Goal: Transaction & Acquisition: Purchase product/service

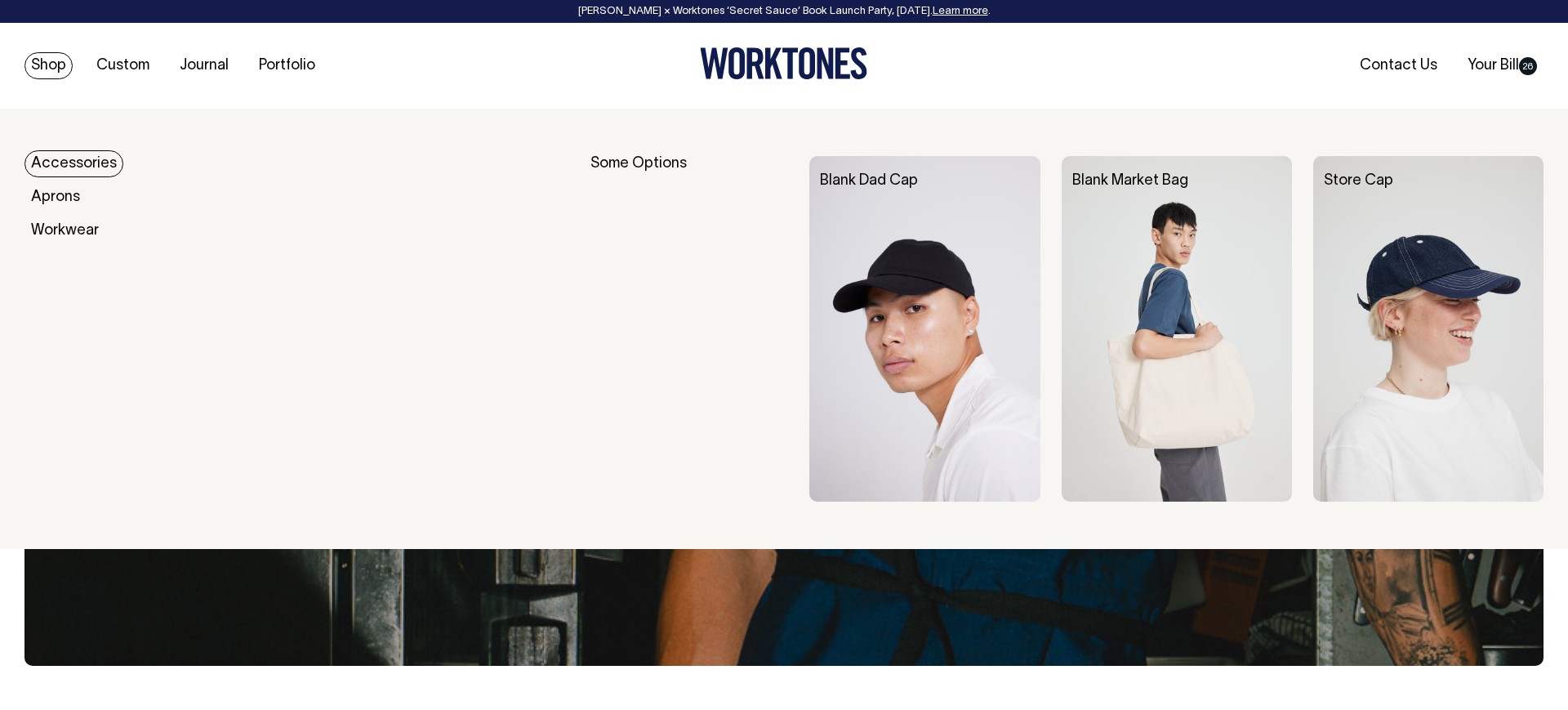
click at [33, 66] on link "Shop" at bounding box center [49, 66] width 49 height 27
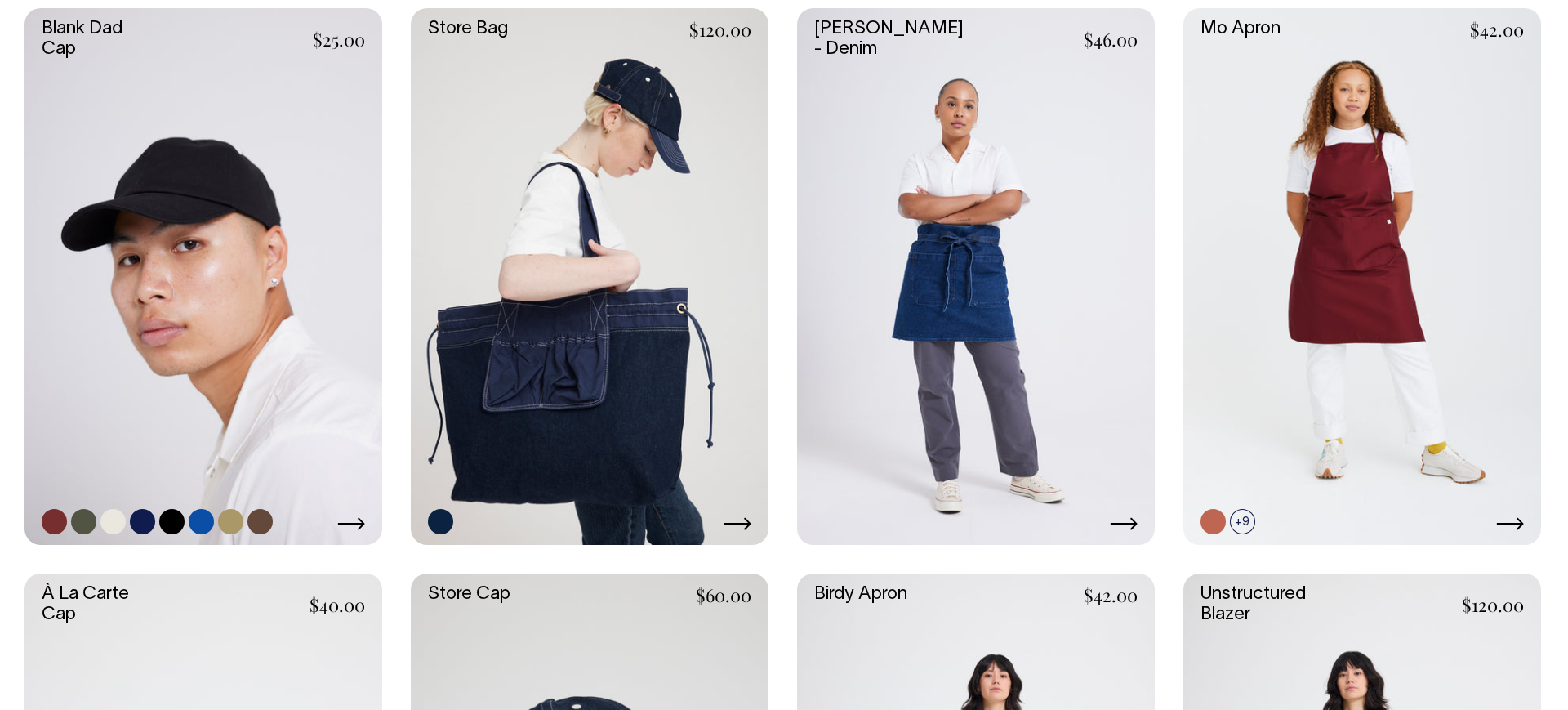
scroll to position [803, 0]
click at [262, 237] on link at bounding box center [204, 277] width 358 height 537
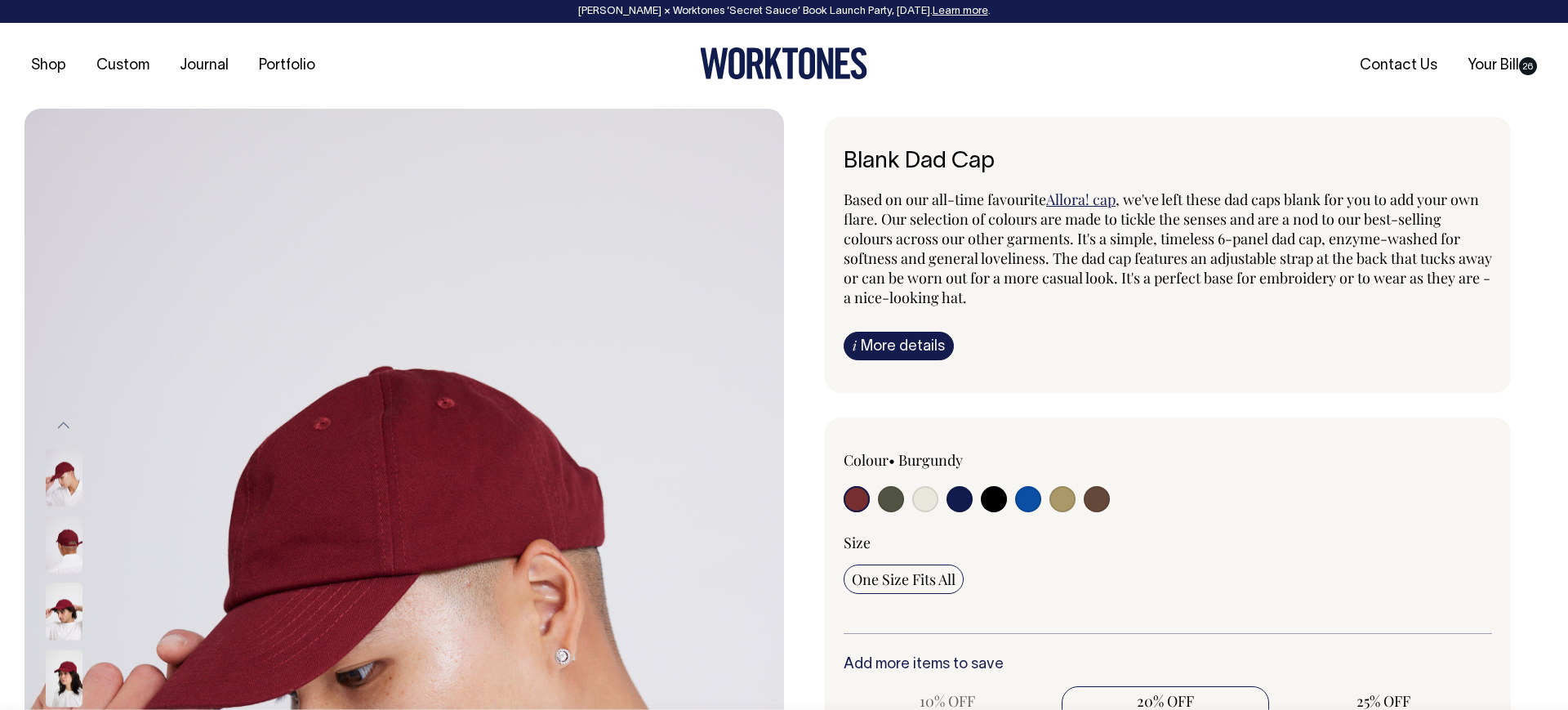
drag, startPoint x: 876, startPoint y: 167, endPoint x: 921, endPoint y: 166, distance: 45.0
click at [921, 166] on h1 "Blank Dad Cap" at bounding box center [1166, 162] width 648 height 26
click at [908, 162] on h1 "Blank Dad Cap" at bounding box center [1166, 162] width 648 height 26
drag, startPoint x: 908, startPoint y: 162, endPoint x: 923, endPoint y: 168, distance: 16.2
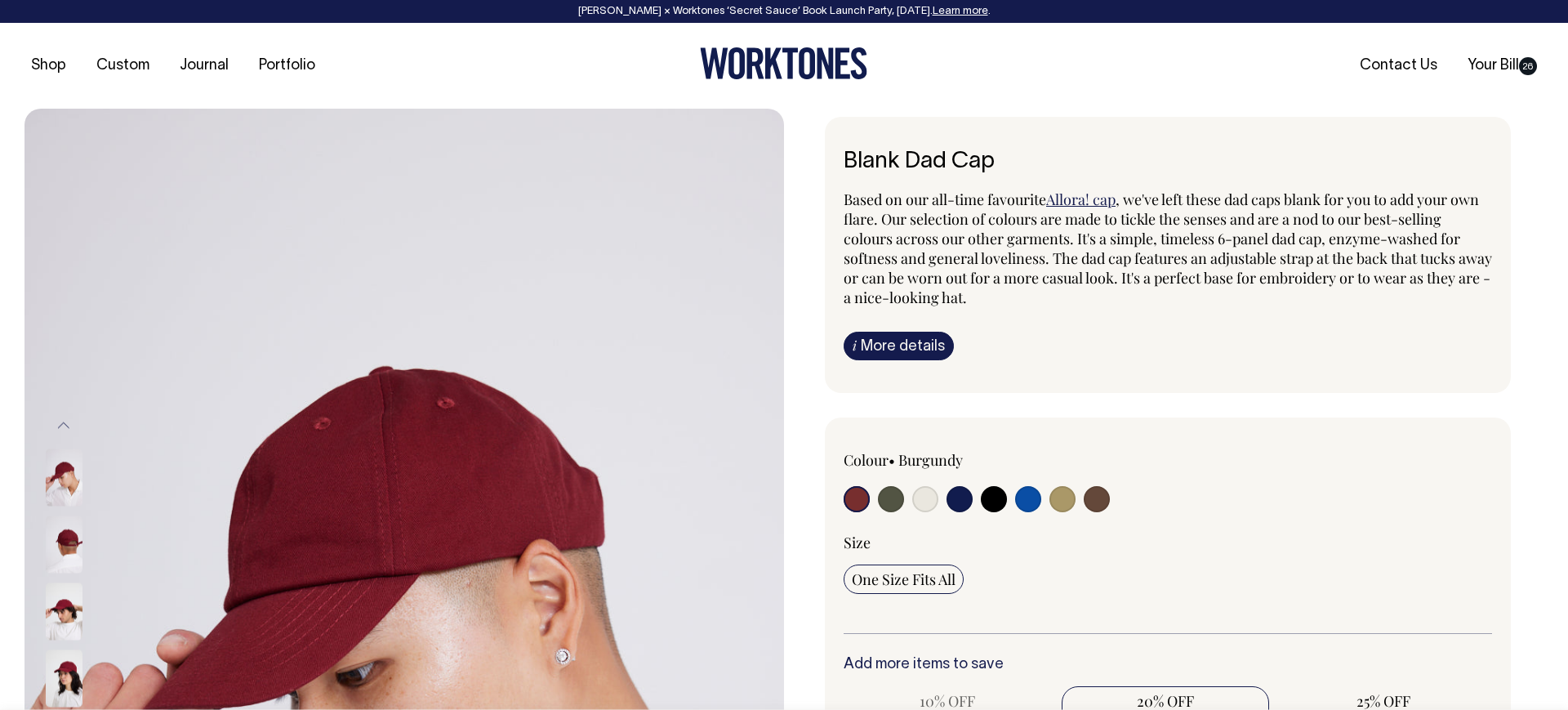
click at [908, 162] on h1 "Blank Dad Cap" at bounding box center [1166, 162] width 648 height 26
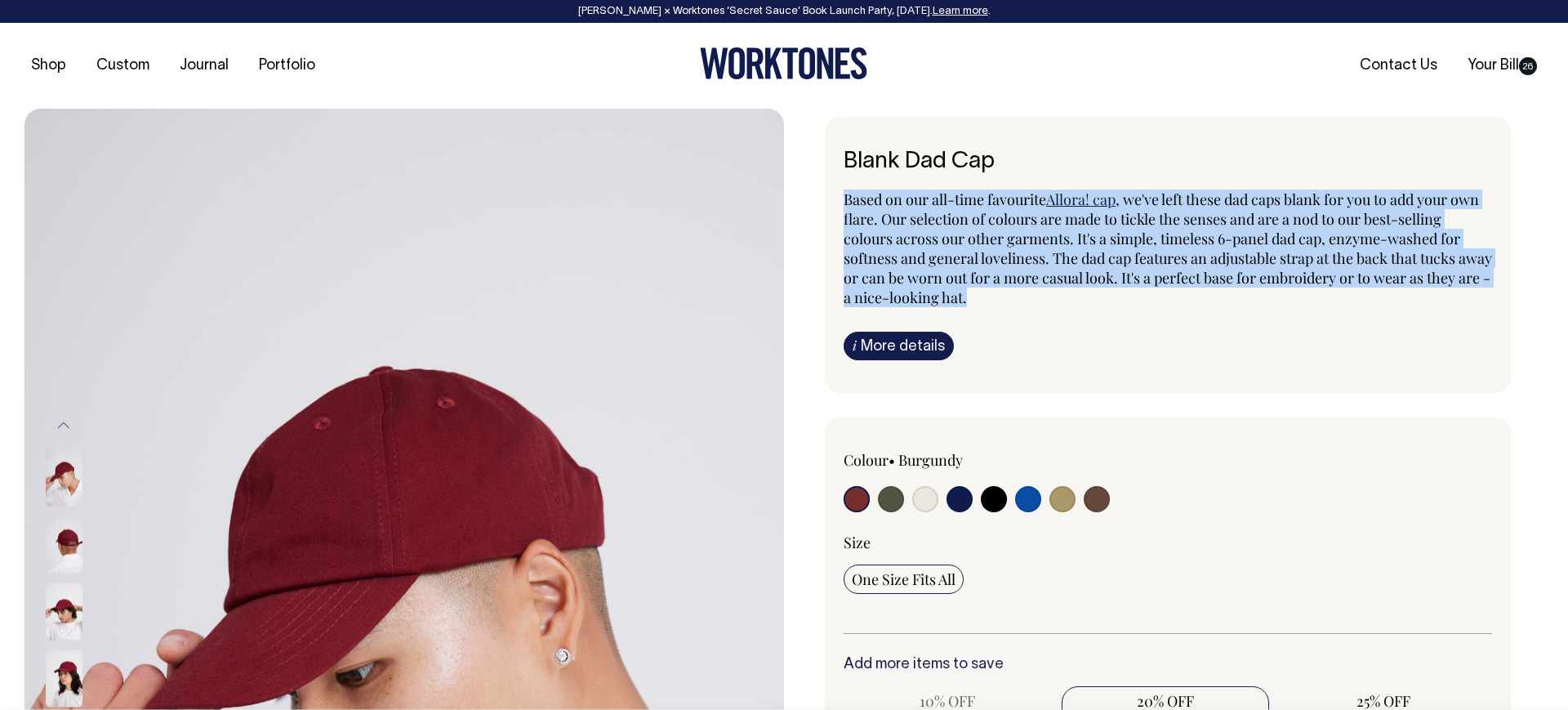
click at [984, 175] on div "Blank Dad Cap Based on our all-time favourite Allora! cap , we've left these da…" at bounding box center [1167, 255] width 686 height 276
drag, startPoint x: 999, startPoint y: 155, endPoint x: 827, endPoint y: 155, distance: 172.0
click at [827, 155] on div "Blank Dad Cap Based on our all-time favourite Allora! cap , we've left these da…" at bounding box center [1167, 255] width 686 height 276
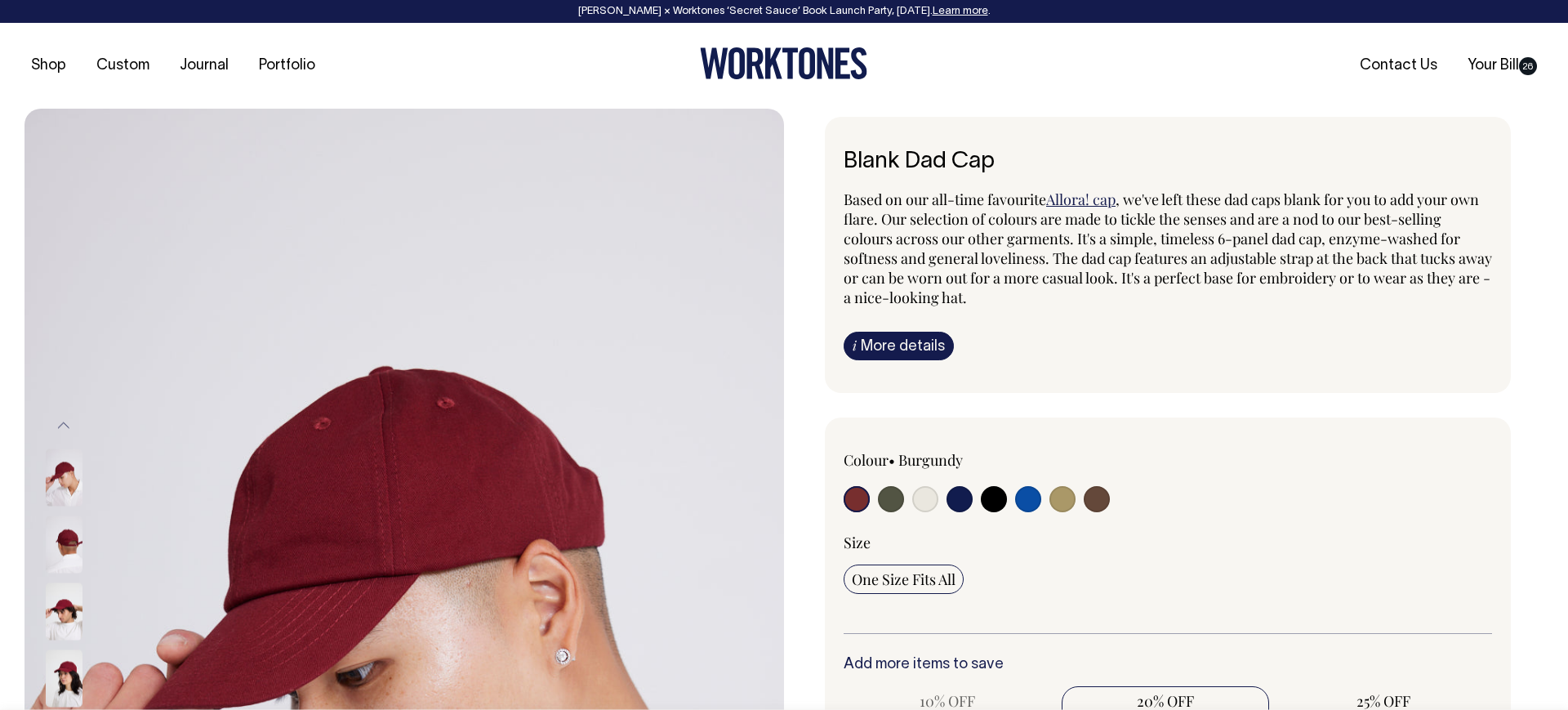
drag, startPoint x: 982, startPoint y: 256, endPoint x: 1004, endPoint y: 283, distance: 34.8
click at [982, 260] on span ", we've left these dad caps blank for you to add your own flare. Our selection …" at bounding box center [1166, 248] width 648 height 118
click at [1031, 291] on span ", we've left these dad caps blank for you to add your own flare. Our selection …" at bounding box center [1166, 248] width 648 height 118
drag, startPoint x: 1031, startPoint y: 291, endPoint x: 1030, endPoint y: 300, distance: 9.1
click at [1031, 291] on span ", we've left these dad caps blank for you to add your own flare. Our selection …" at bounding box center [1166, 248] width 648 height 118
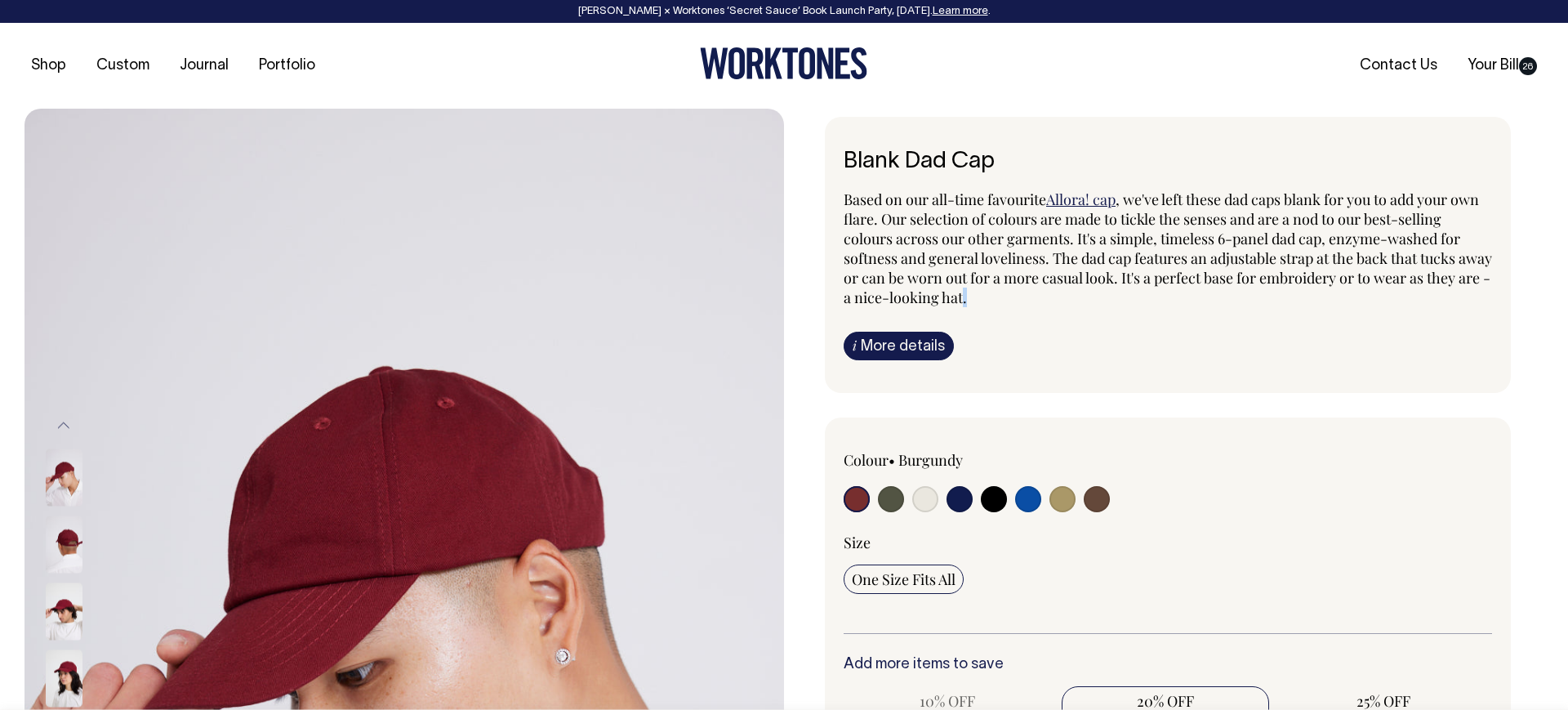
click at [1049, 306] on p "Based on our all-time favourite Allora! cap , we've left these dad caps blank f…" at bounding box center [1166, 248] width 648 height 118
drag, startPoint x: 1079, startPoint y: 297, endPoint x: 843, endPoint y: 155, distance: 275.4
click at [843, 155] on div "Blank Dad Cap Based on our all-time favourite Allora! cap , we've left these da…" at bounding box center [1167, 255] width 686 height 276
click at [1038, 141] on div "Blank Dad Cap Based on our all-time favourite Allora! cap , we've left these da…" at bounding box center [1167, 255] width 686 height 276
drag, startPoint x: 840, startPoint y: 157, endPoint x: 1108, endPoint y: 314, distance: 310.6
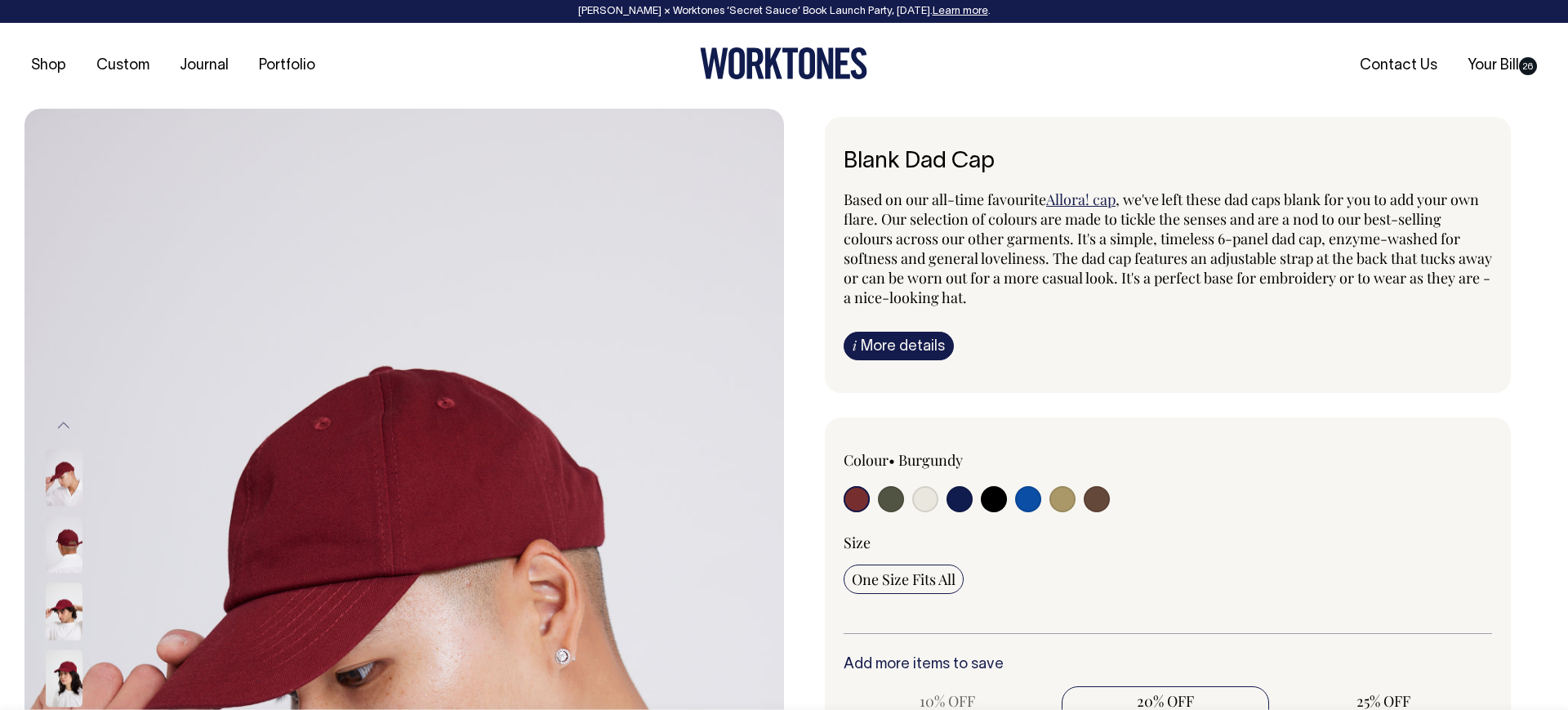
click at [1107, 314] on div "Blank Dad Cap Based on our all-time favourite Allora! cap , we've left these da…" at bounding box center [1167, 255] width 686 height 276
click at [1114, 312] on div "Based on our all-time favourite Allora! cap , we've left these dad caps blank f…" at bounding box center [1166, 274] width 648 height 170
drag, startPoint x: 1108, startPoint y: 308, endPoint x: 760, endPoint y: 176, distance: 372.2
click at [760, 176] on div "Next i" at bounding box center [784, 678] width 1519 height 1139
click at [1043, 140] on div "Blank Dad Cap Based on our all-time favourite Allora! cap , we've left these da…" at bounding box center [1167, 255] width 686 height 276
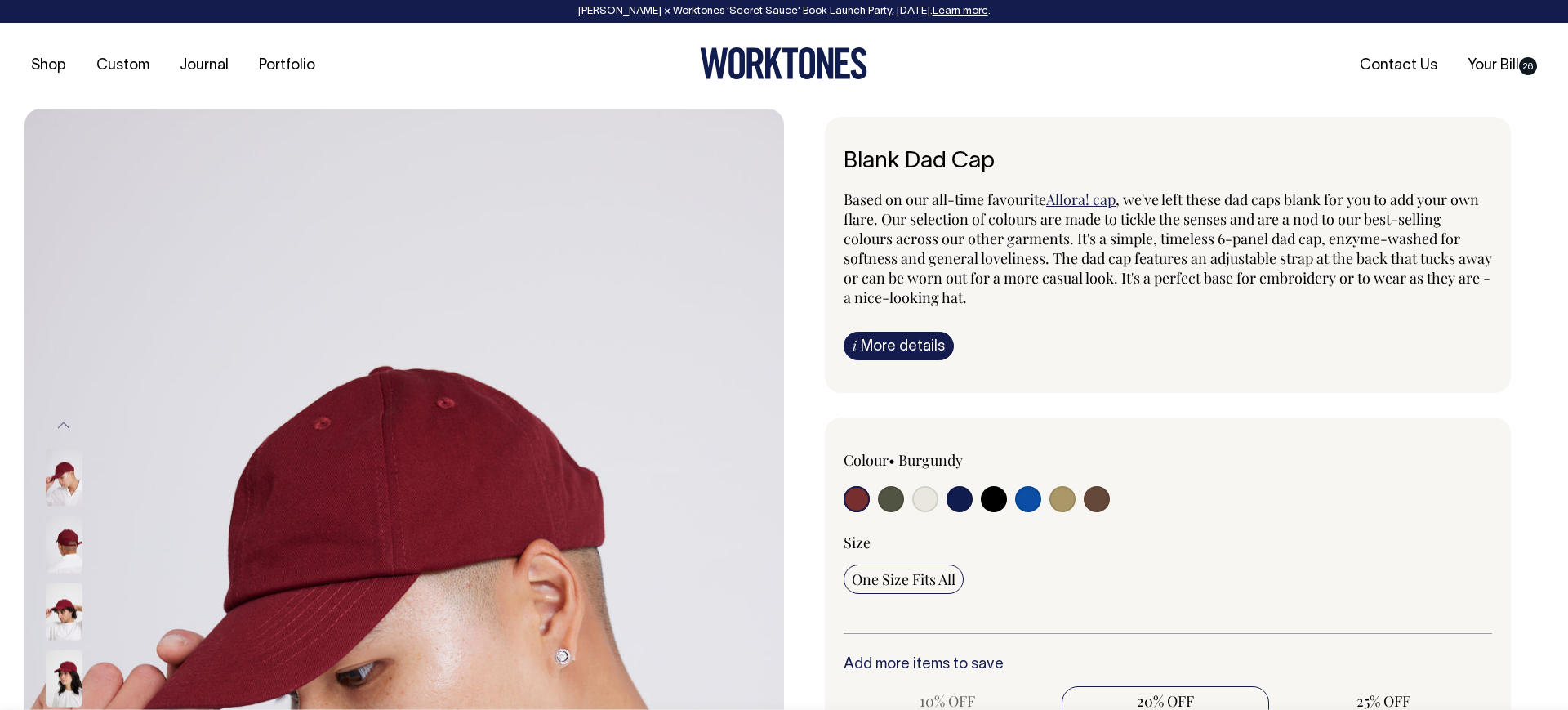
drag, startPoint x: 890, startPoint y: 186, endPoint x: 1068, endPoint y: 311, distance: 217.5
click at [1039, 318] on div "Blank Dad Cap Based on our all-time favourite Allora! cap , we've left these da…" at bounding box center [1167, 255] width 686 height 276
click at [1106, 301] on p "Based on our all-time favourite Allora! cap , we've left these dad caps blank f…" at bounding box center [1166, 248] width 648 height 118
click at [1134, 290] on p "Based on our all-time favourite Allora! cap , we've left these dad caps blank f…" at bounding box center [1166, 248] width 648 height 118
